Goal: Task Accomplishment & Management: Complete application form

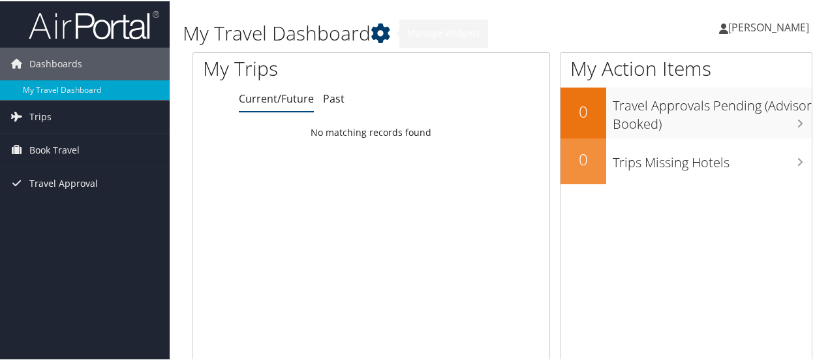
click at [377, 41] on icon at bounding box center [381, 32] width 20 height 20
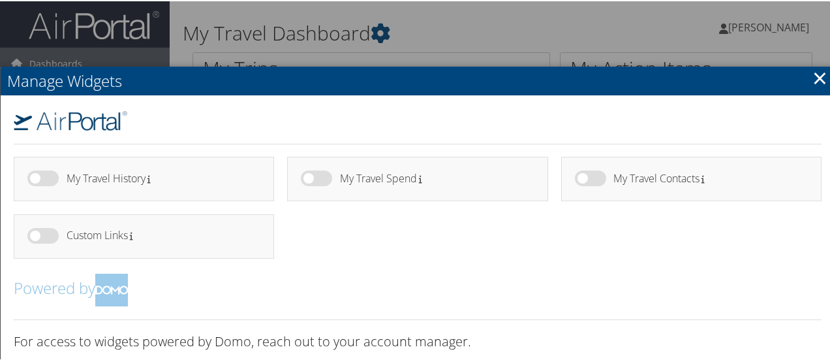
click at [819, 86] on link "×" at bounding box center [820, 76] width 15 height 26
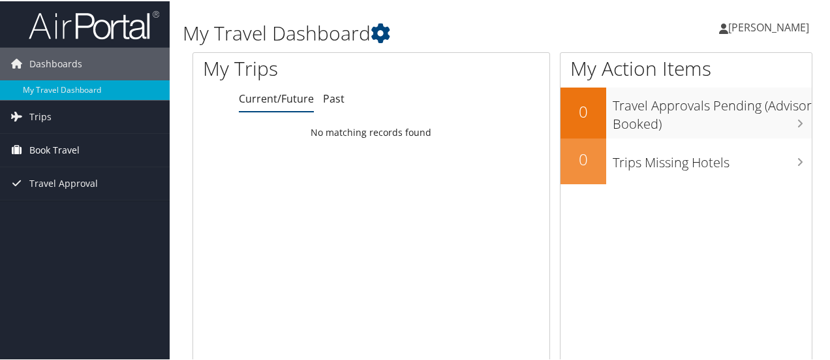
click at [74, 155] on span "Book Travel" at bounding box center [54, 149] width 50 height 33
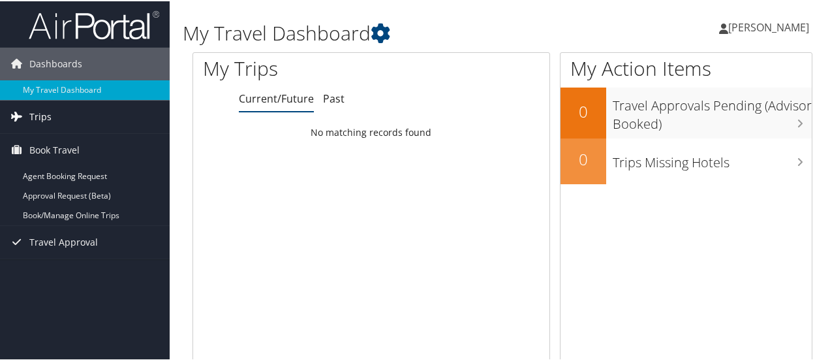
click at [60, 114] on link "Trips" at bounding box center [85, 115] width 170 height 33
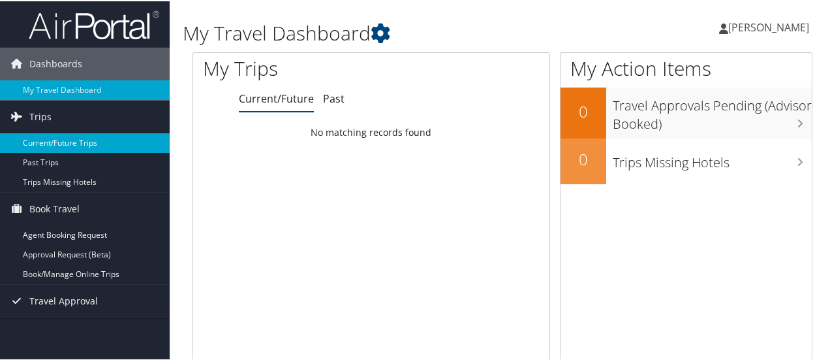
click at [62, 146] on link "Current/Future Trips" at bounding box center [85, 142] width 170 height 20
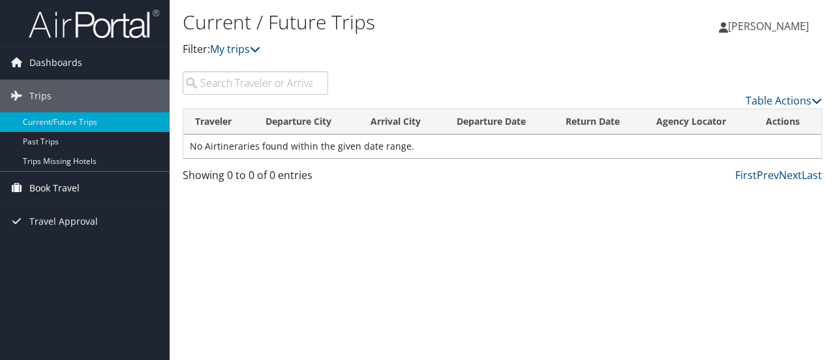
click at [80, 190] on link "Book Travel" at bounding box center [85, 188] width 170 height 33
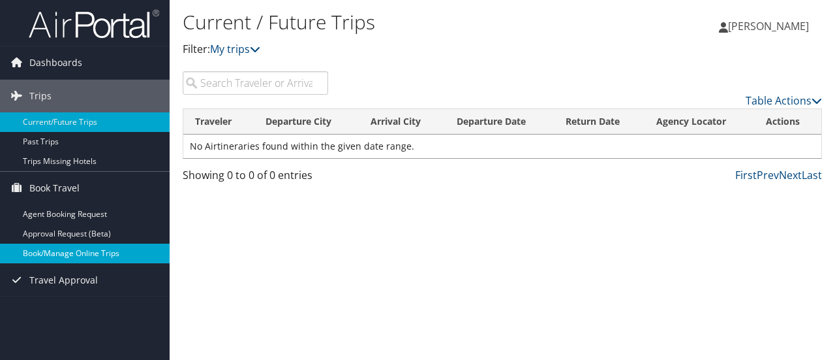
click at [142, 250] on link "Book/Manage Online Trips" at bounding box center [85, 253] width 170 height 20
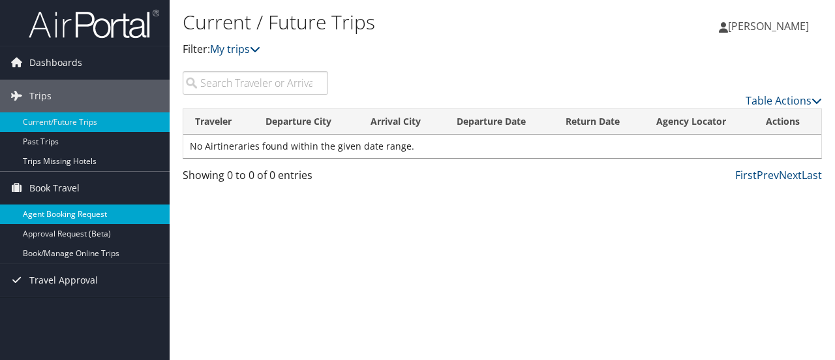
click at [104, 207] on link "Agent Booking Request" at bounding box center [85, 214] width 170 height 20
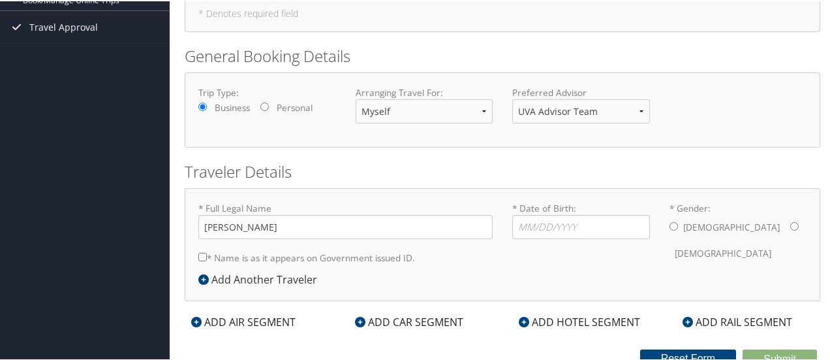
scroll to position [201, 0]
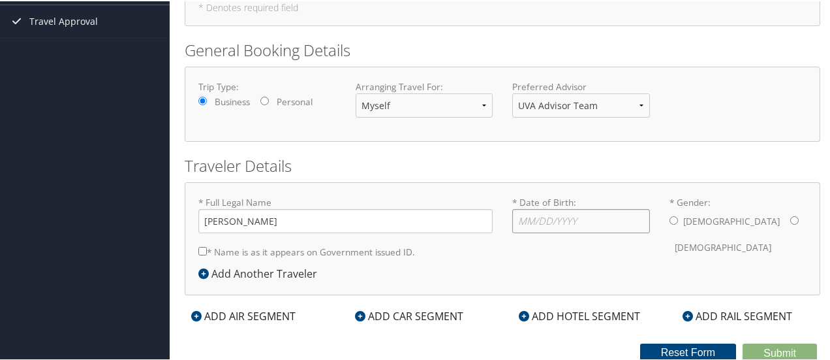
click at [561, 225] on input "* Date of Birth: Invalid Date" at bounding box center [581, 220] width 138 height 24
type input "05/30/2000"
click at [725, 234] on label "Female" at bounding box center [723, 246] width 97 height 25
click at [790, 223] on input "* Gender: Male Female" at bounding box center [794, 219] width 8 height 8
radio input "true"
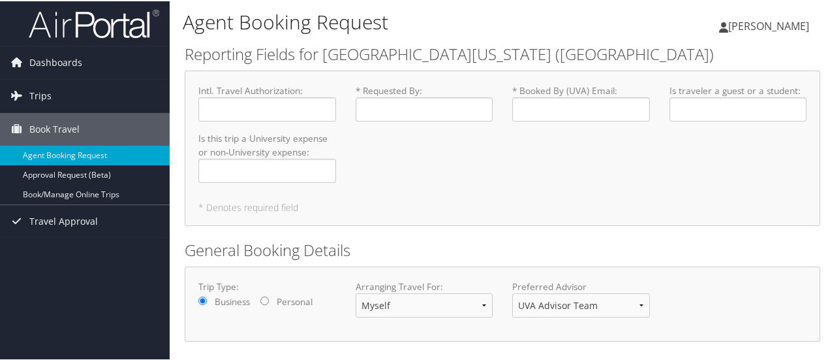
scroll to position [2, 0]
